Goal: Task Accomplishment & Management: Manage account settings

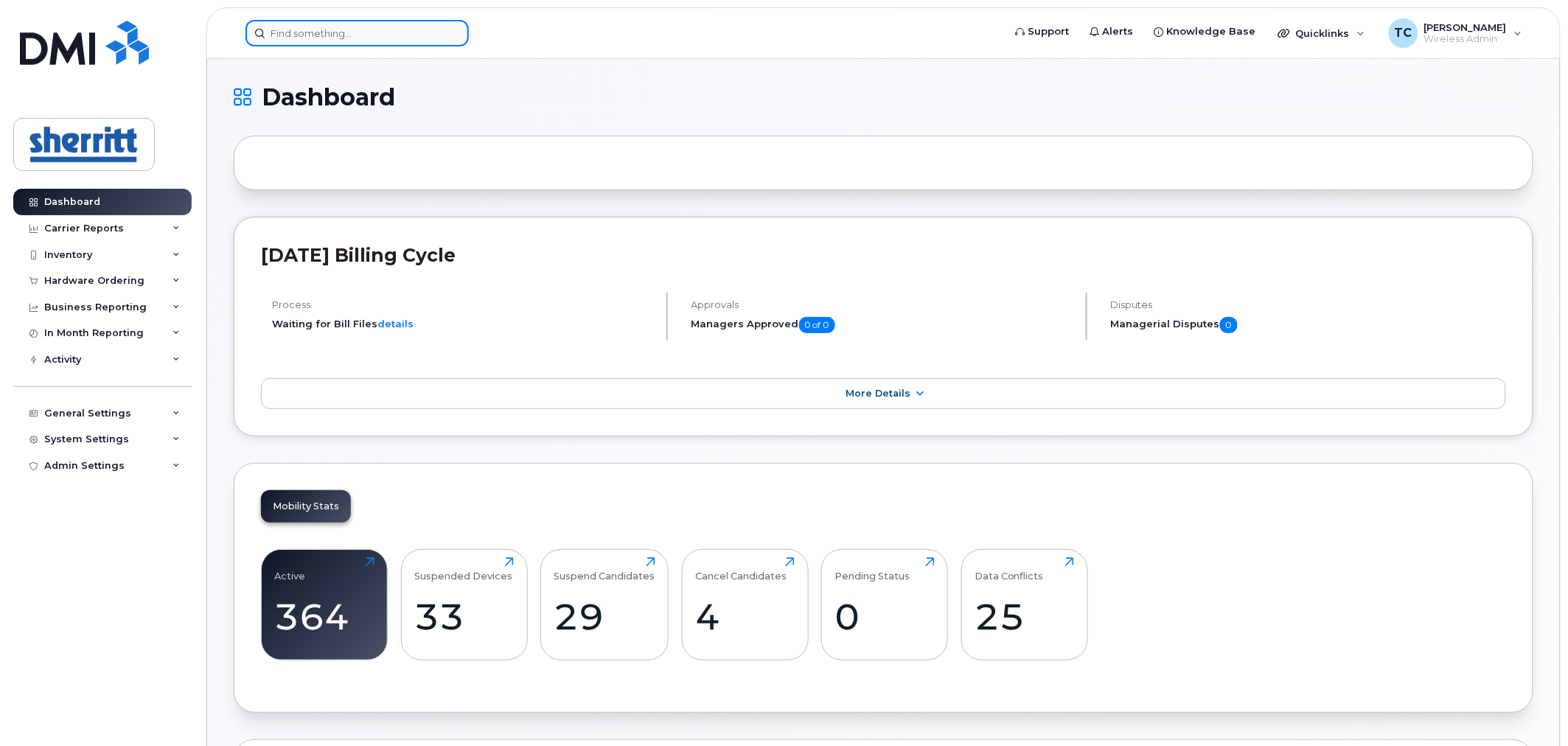
click at [387, 34] on input at bounding box center [357, 32] width 223 height 26
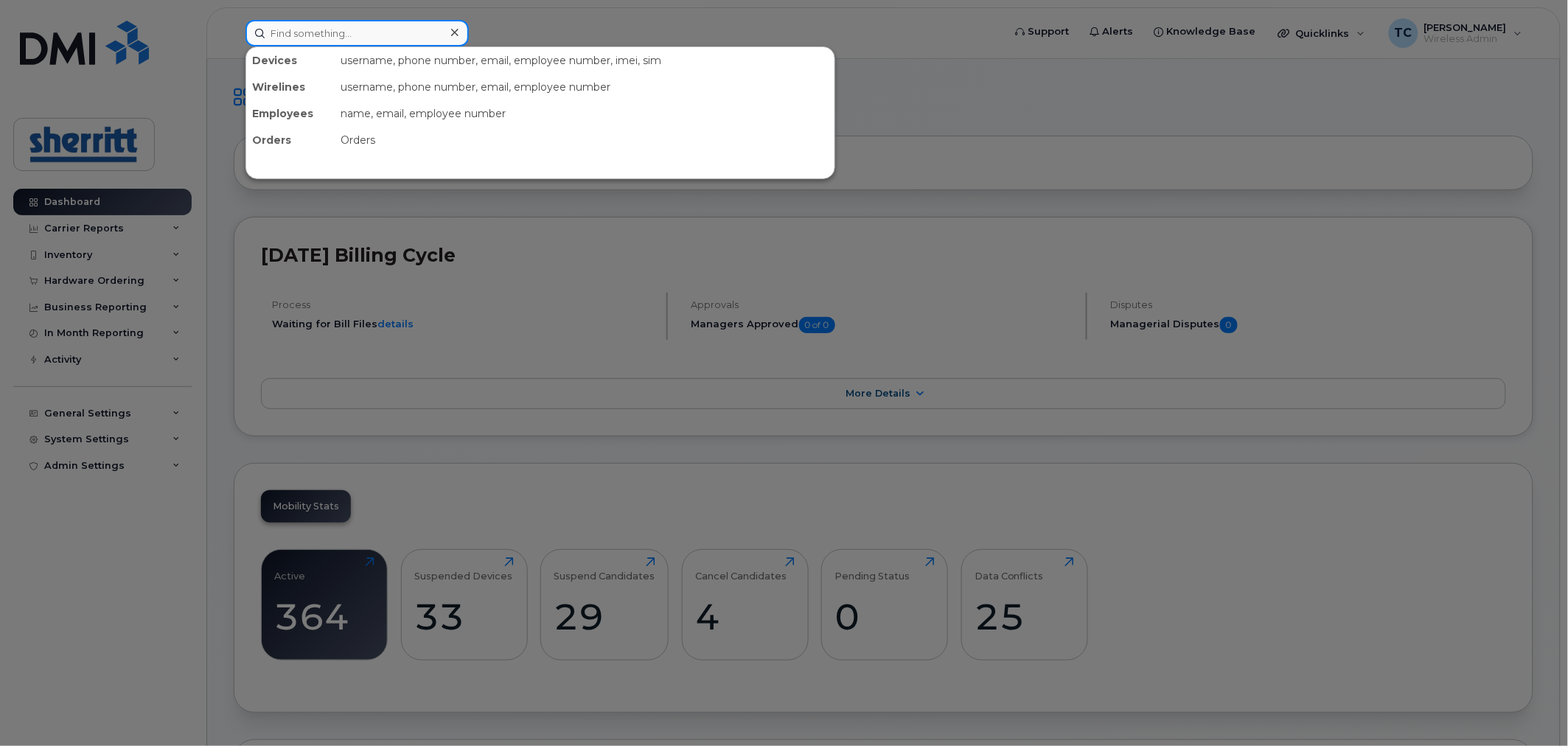
paste input "[PHONE_NUMBER]"
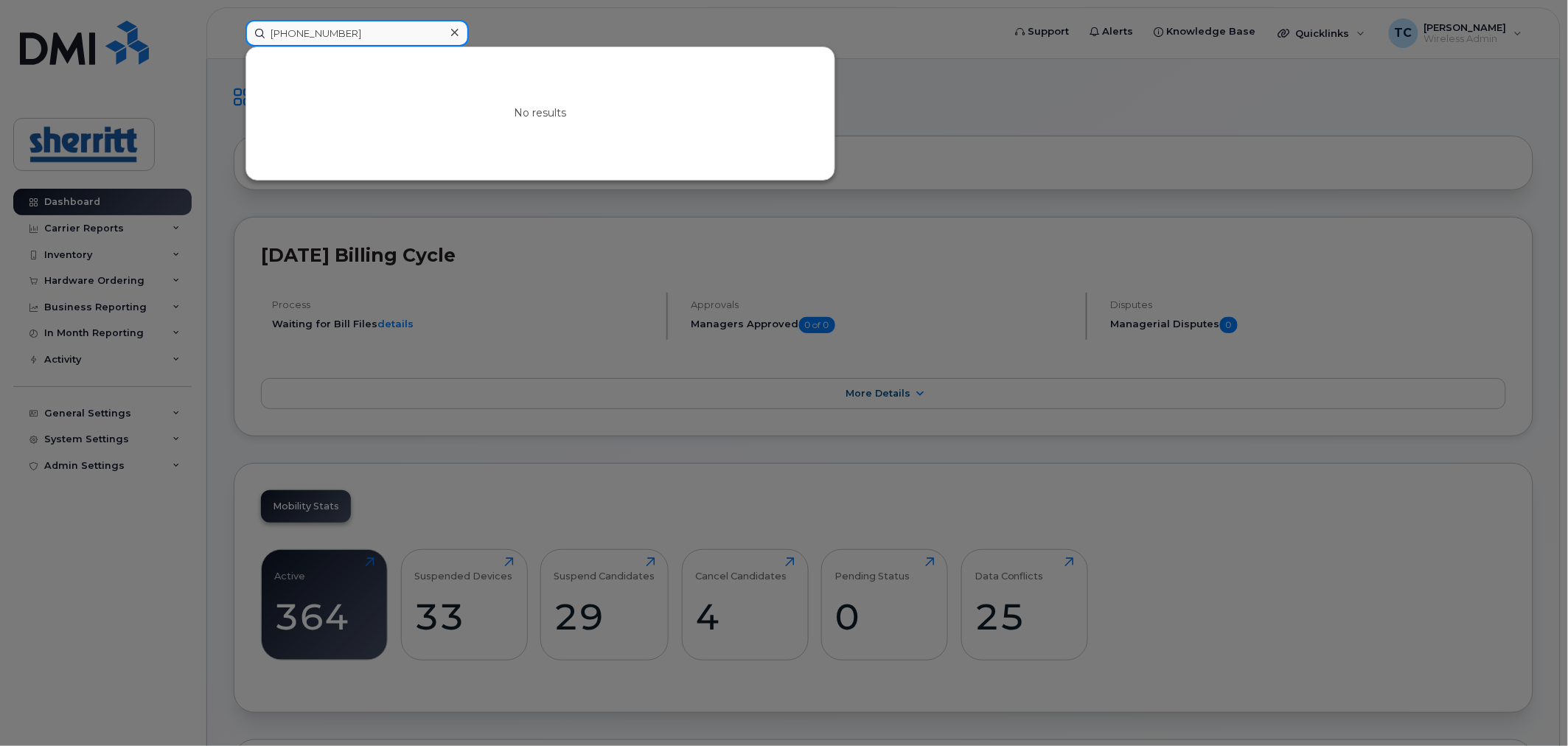
drag, startPoint x: 373, startPoint y: 30, endPoint x: 216, endPoint y: 32, distance: 157.0
click at [234, 32] on div "+1 (416) 882-6332 No results" at bounding box center [620, 32] width 772 height 26
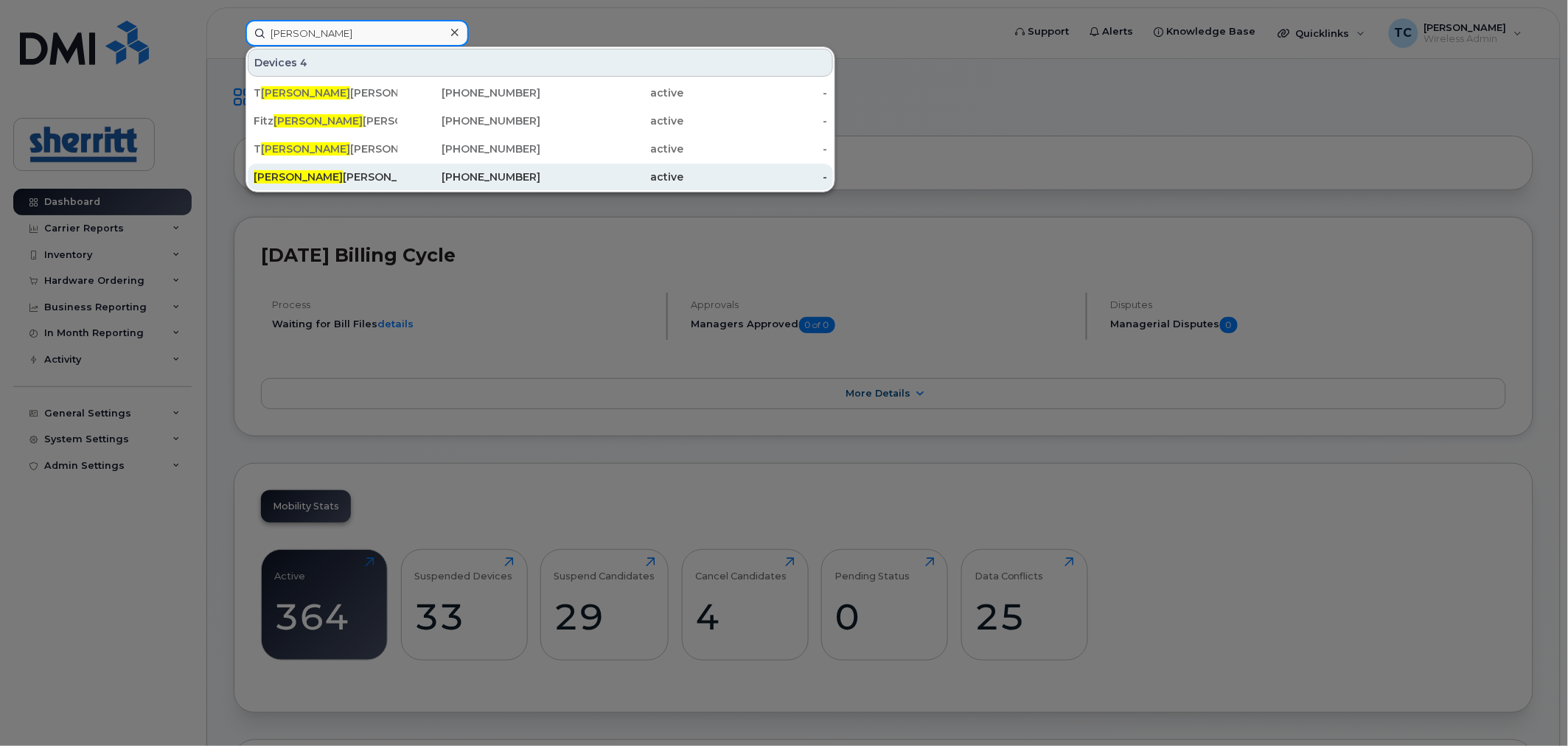
type input "roy"
click at [366, 174] on div "Roy Abraham" at bounding box center [325, 177] width 143 height 15
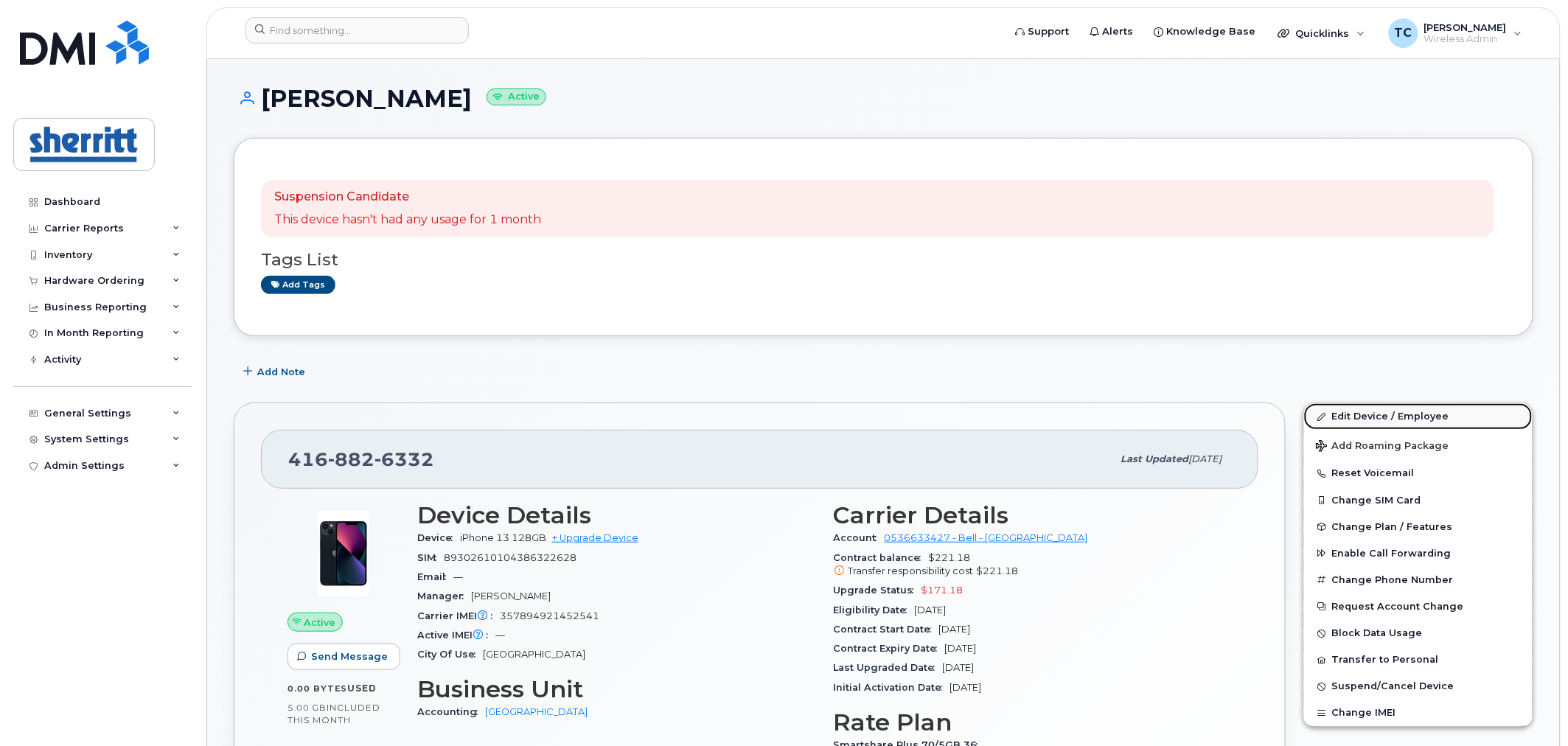
click at [1410, 415] on link "Edit Device / Employee" at bounding box center [1418, 416] width 228 height 26
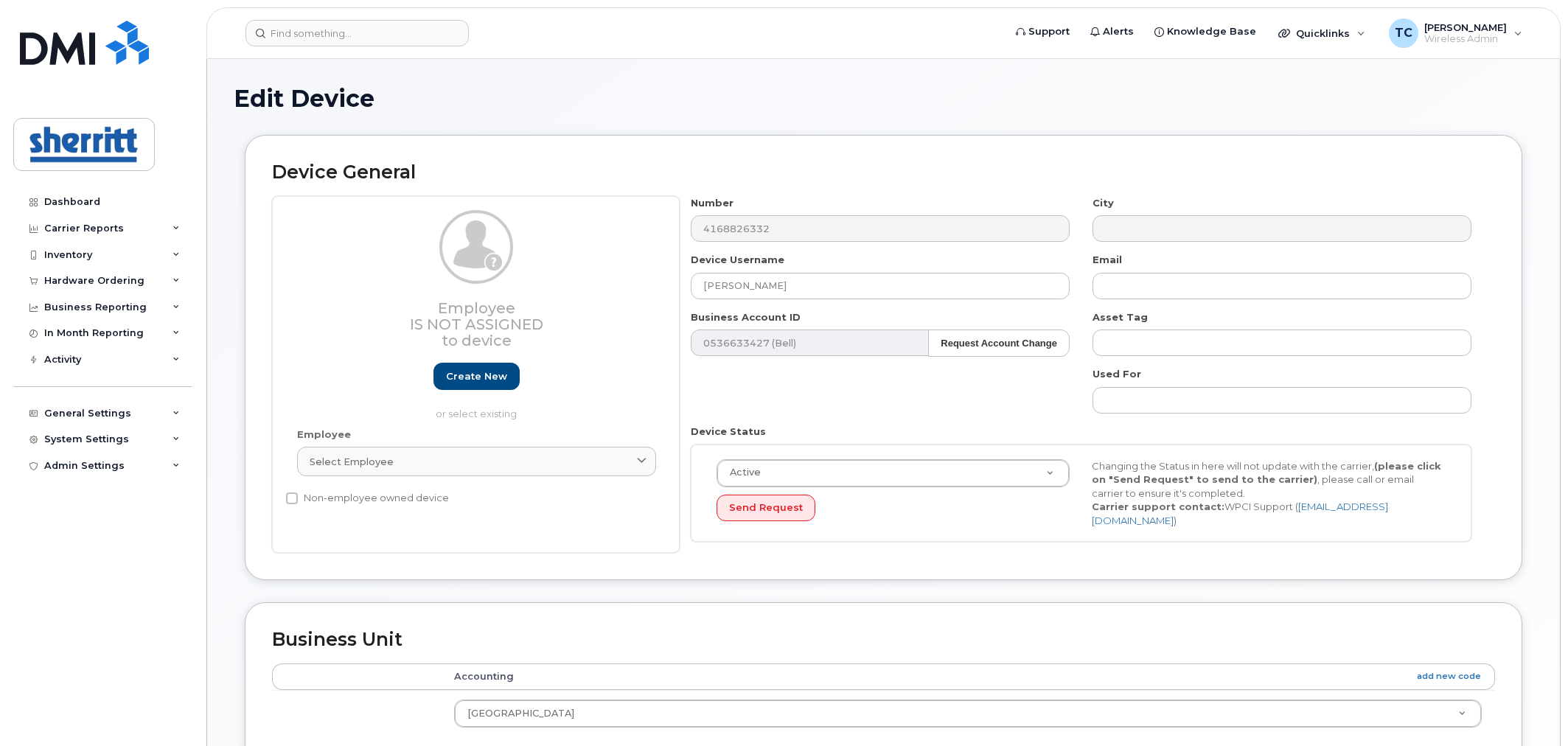
select select "565113"
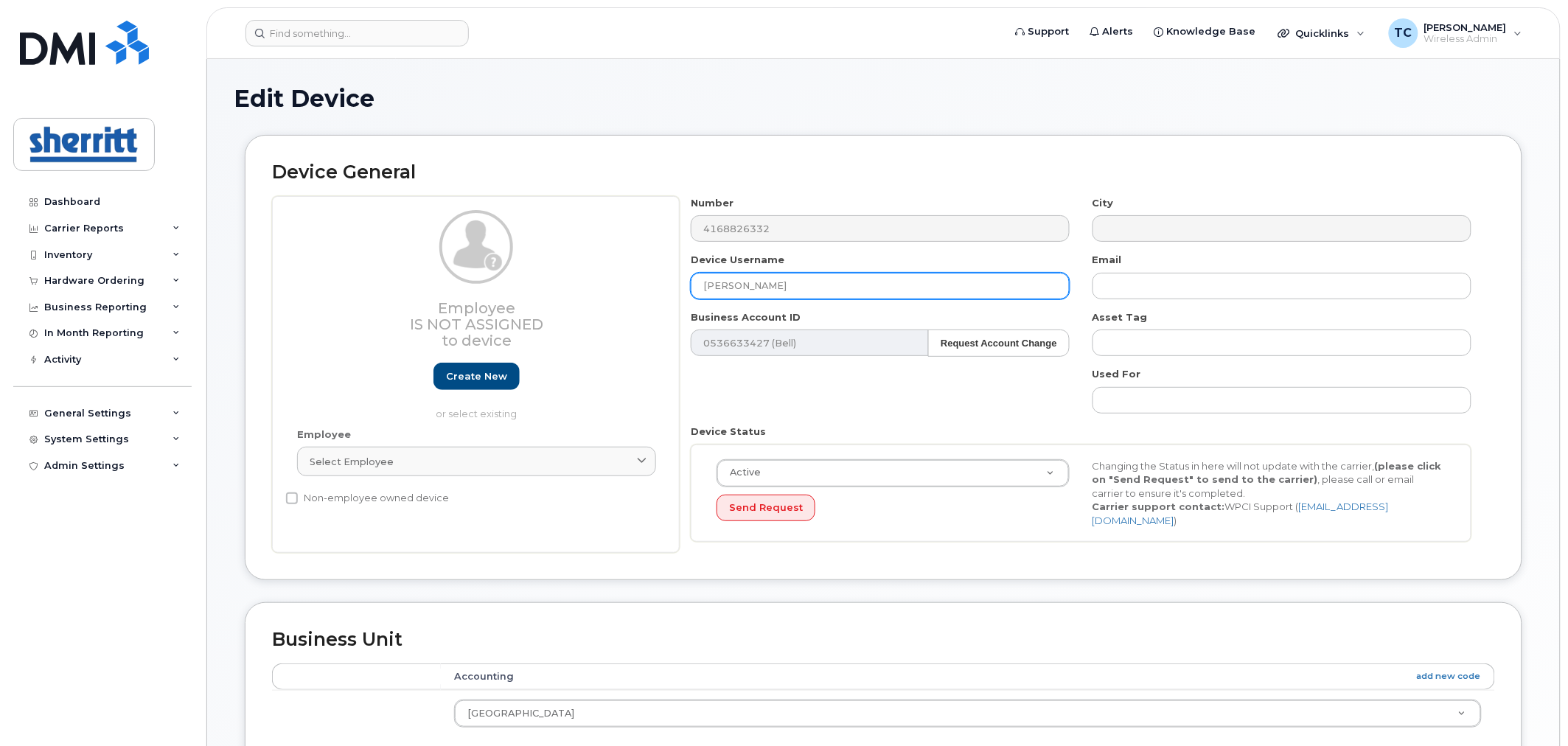
click at [838, 293] on input "Roy Abraham" at bounding box center [880, 285] width 379 height 26
drag, startPoint x: 844, startPoint y: 281, endPoint x: 695, endPoint y: 292, distance: 149.4
click at [695, 292] on input "[PERSON_NAME]" at bounding box center [880, 285] width 379 height 26
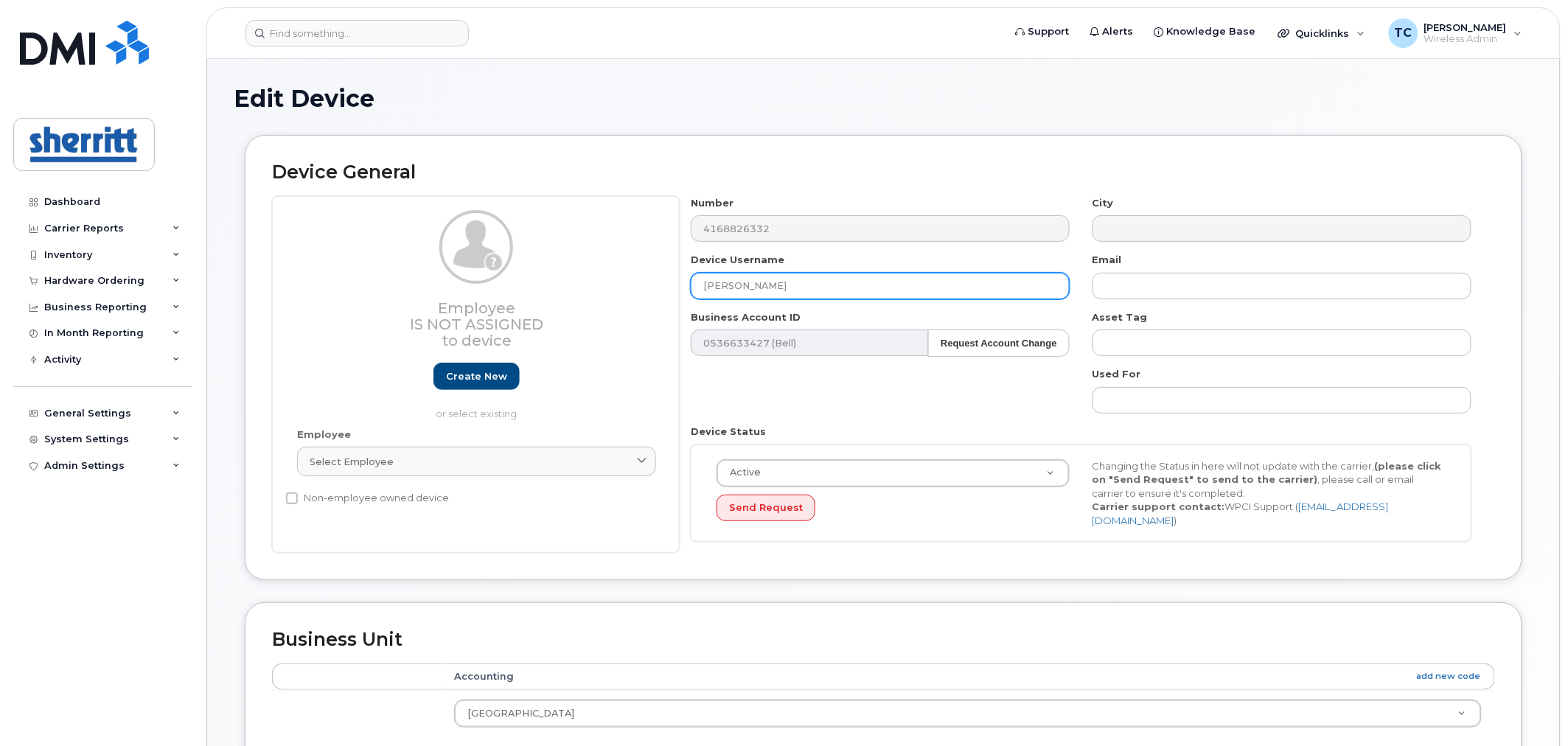
type input "Alan Mamatov"
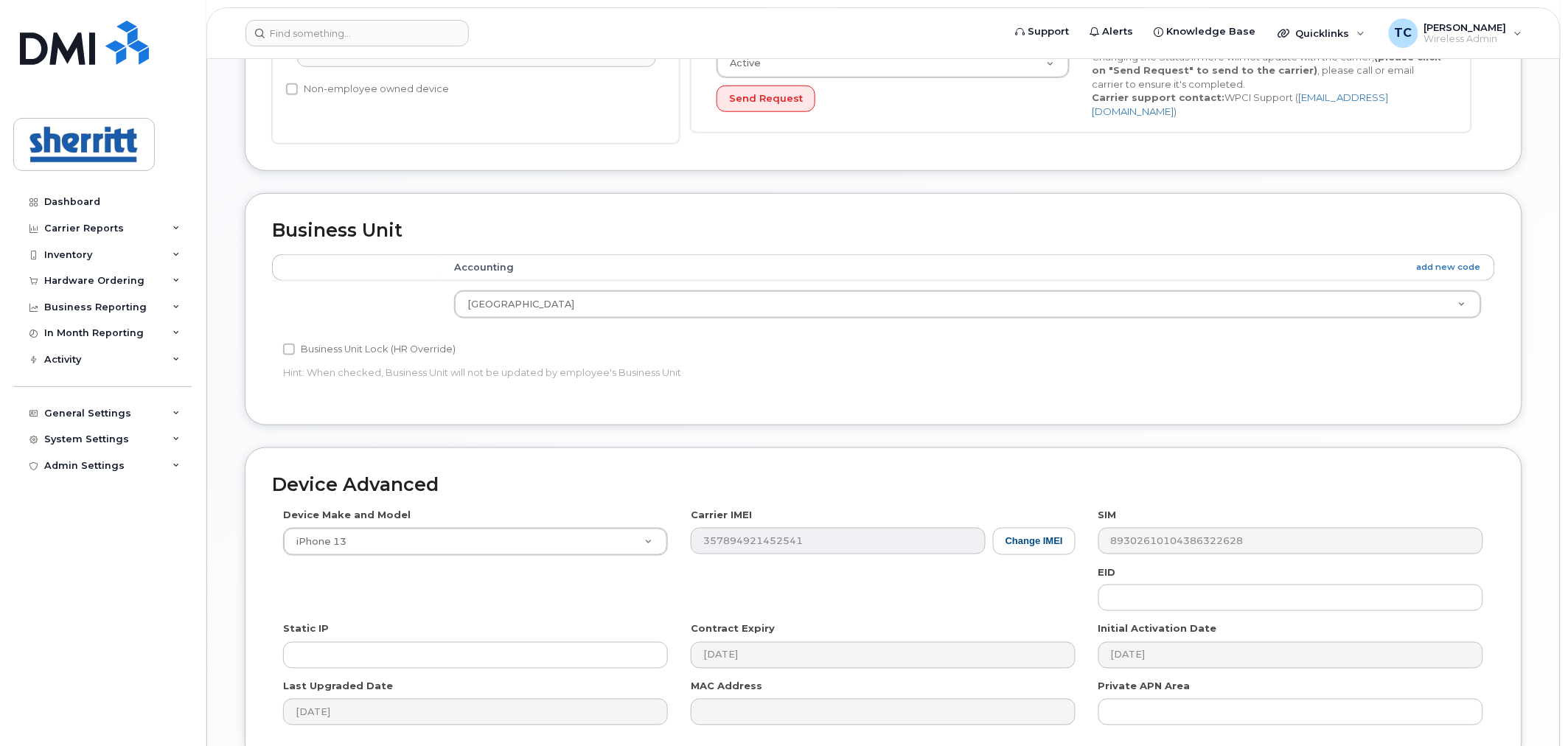
scroll to position [546, 0]
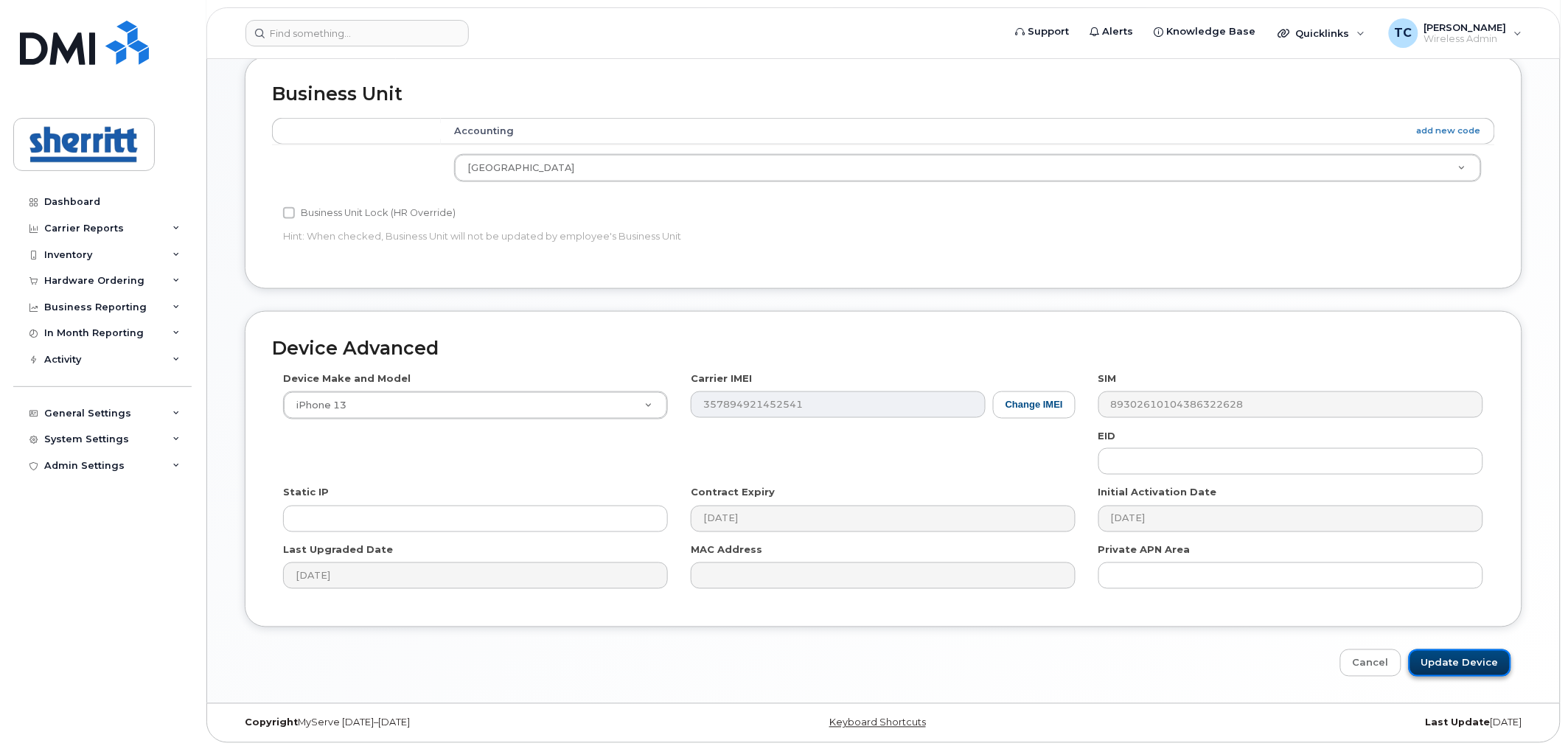
click at [1490, 660] on input "Update Device" at bounding box center [1459, 663] width 102 height 27
type input "Saving..."
